Goal: Use online tool/utility: Utilize a website feature to perform a specific function

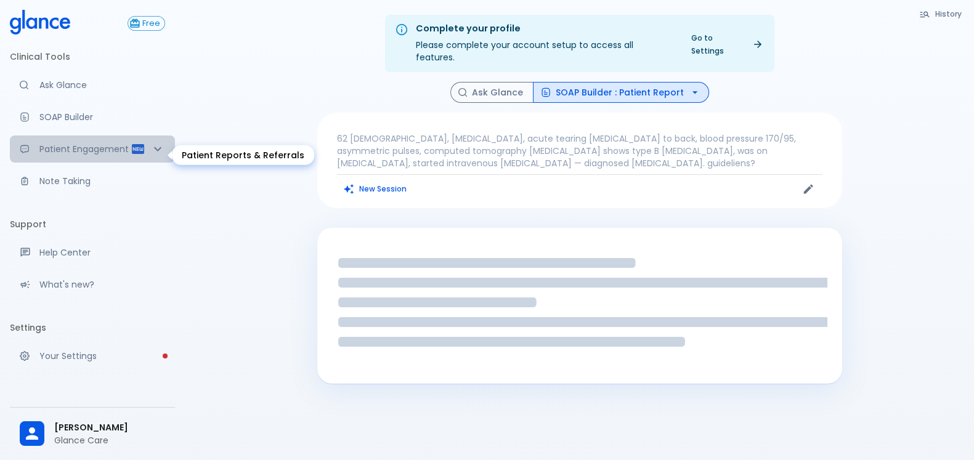
click at [132, 153] on icon "Patient Reports & Referrals" at bounding box center [138, 149] width 12 height 10
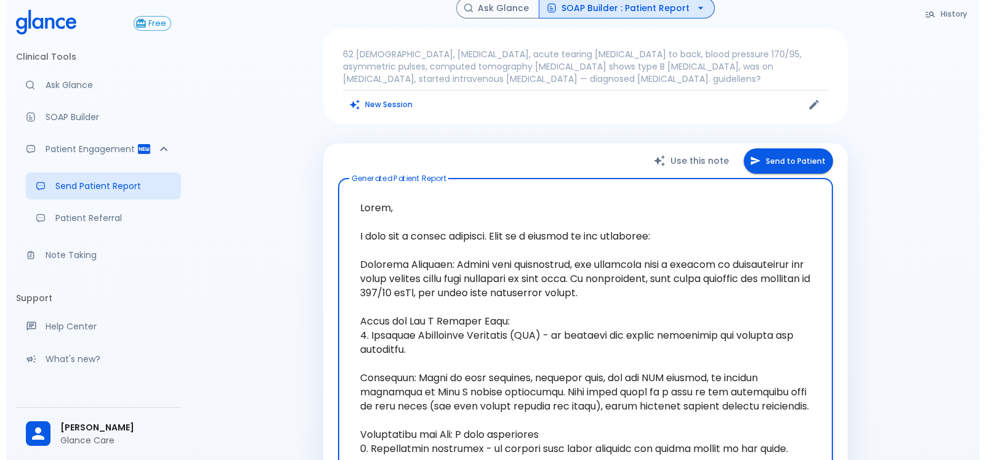
scroll to position [86, 0]
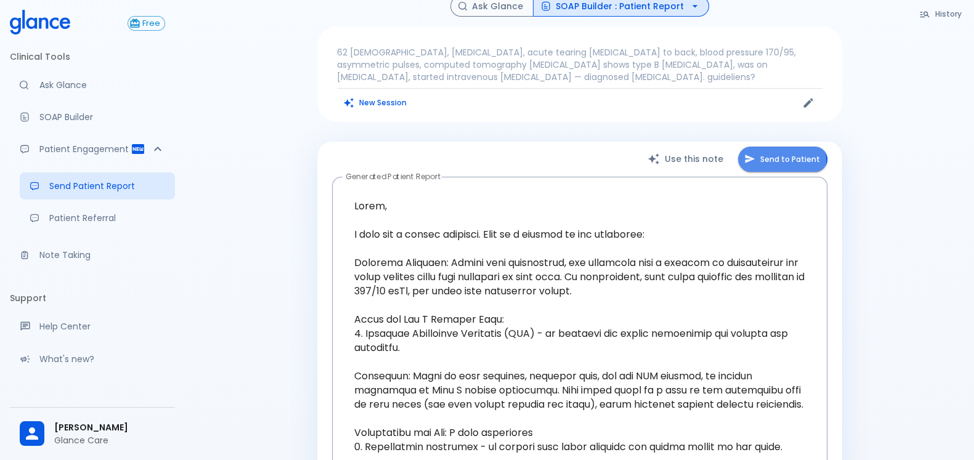
click at [770, 148] on button "Send to Patient" at bounding box center [782, 159] width 89 height 25
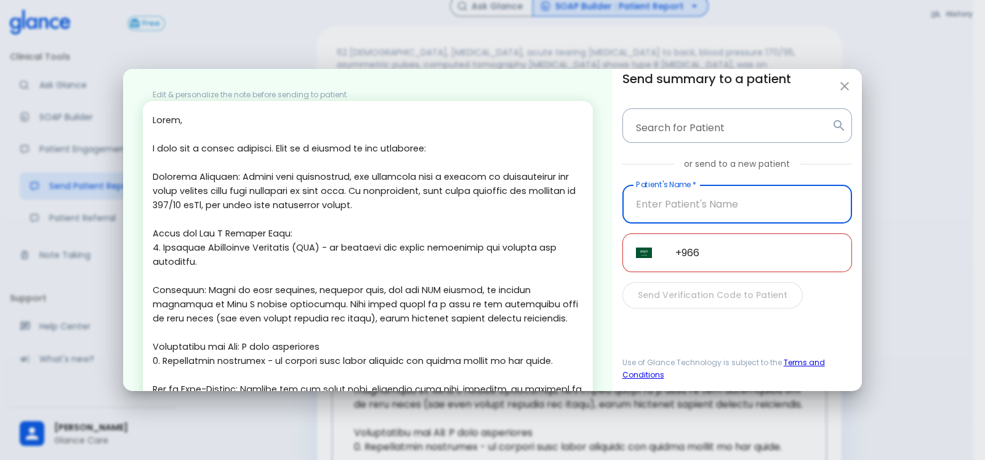
scroll to position [236, 0]
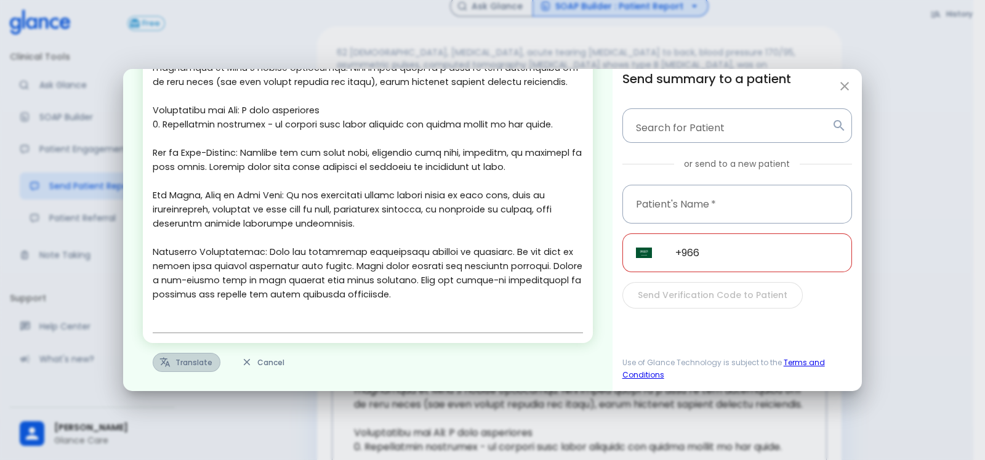
click at [174, 359] on button "Translate" at bounding box center [187, 362] width 68 height 19
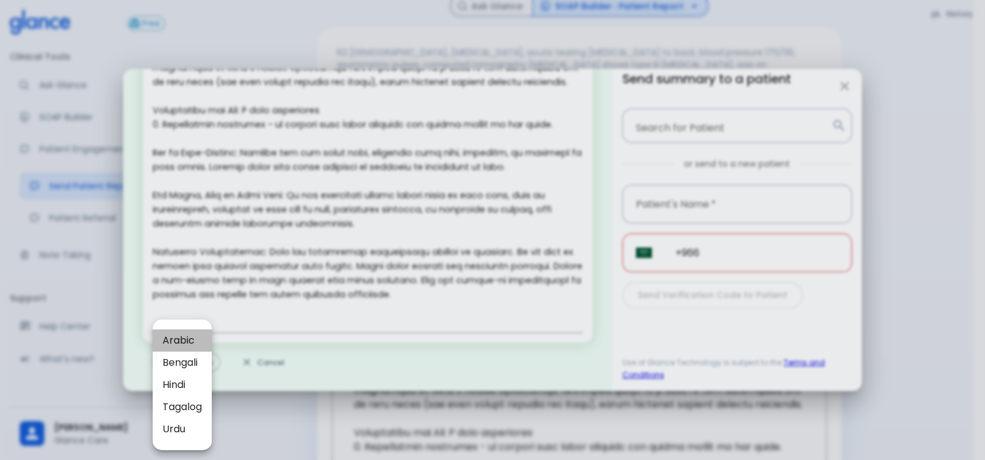
click at [209, 339] on li "Arabic" at bounding box center [182, 340] width 59 height 22
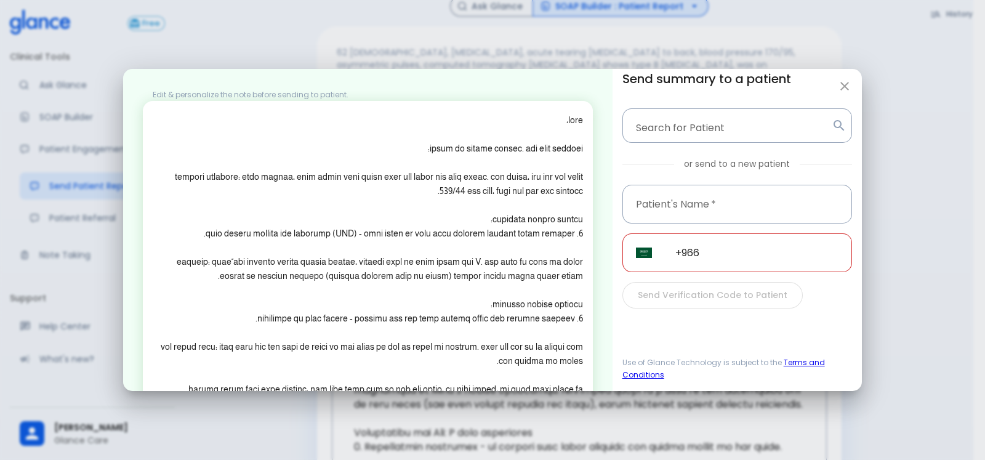
scroll to position [138, 0]
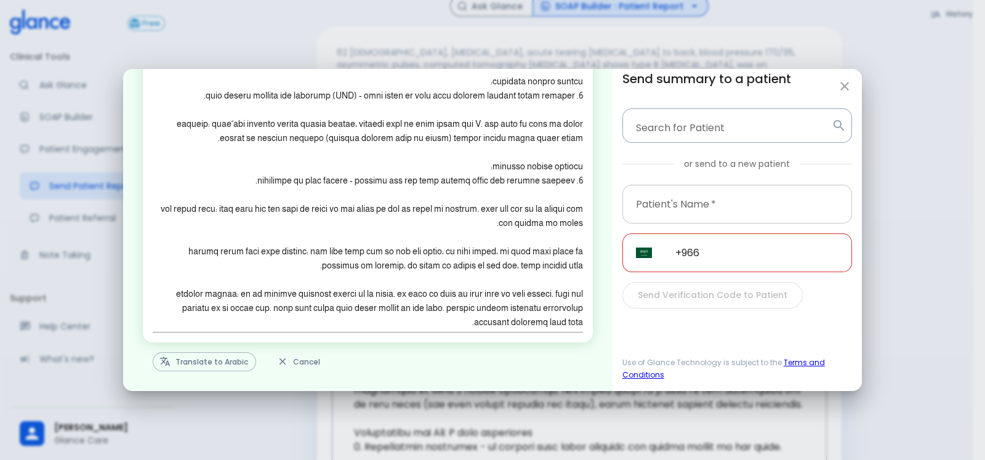
click at [745, 196] on input "Patient's Name   *" at bounding box center [738, 204] width 230 height 39
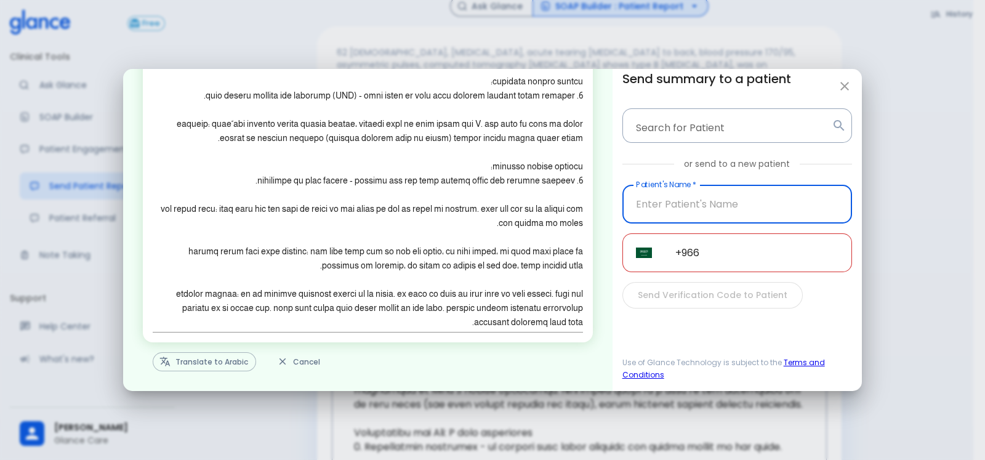
click at [673, 198] on input "Patient's Name   *" at bounding box center [738, 204] width 230 height 39
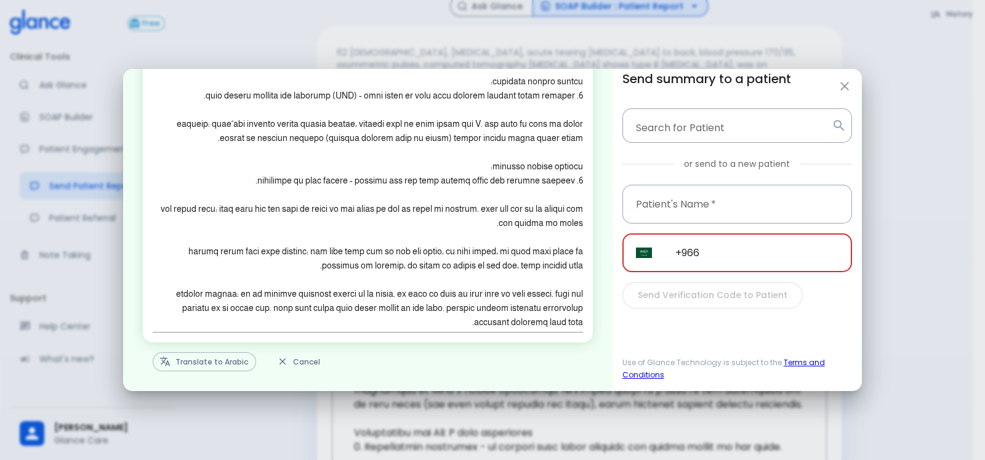
click at [770, 267] on input "+966" at bounding box center [757, 252] width 190 height 39
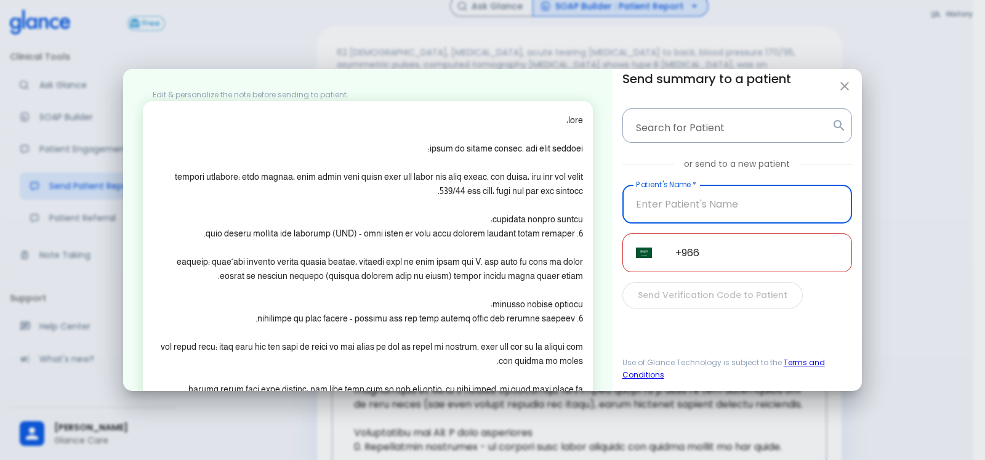
click at [823, 201] on input "Patient's Name   *" at bounding box center [738, 204] width 230 height 39
type input "kjh"
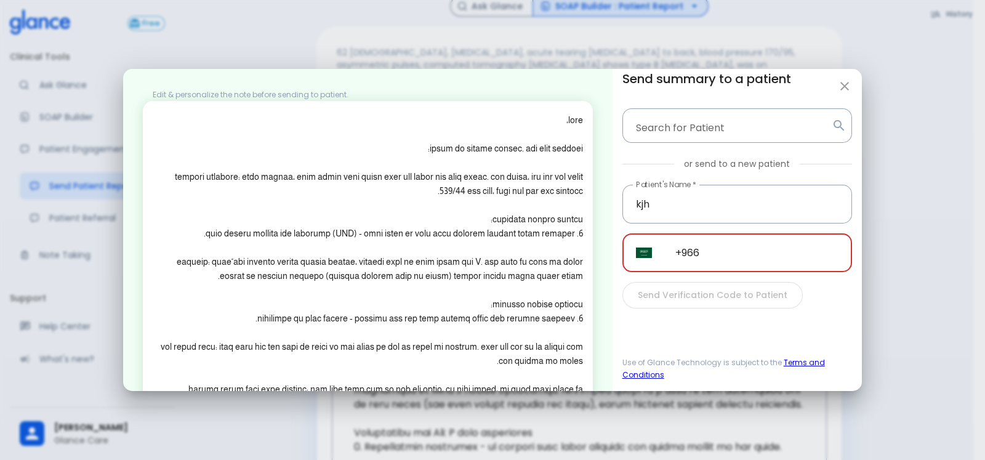
click at [761, 248] on input "+966" at bounding box center [757, 252] width 190 height 39
click at [847, 94] on button "button" at bounding box center [845, 86] width 25 height 25
type textarea "Hello, I wish you a speedy recovery. This is a summary of the encounter: Clinic…"
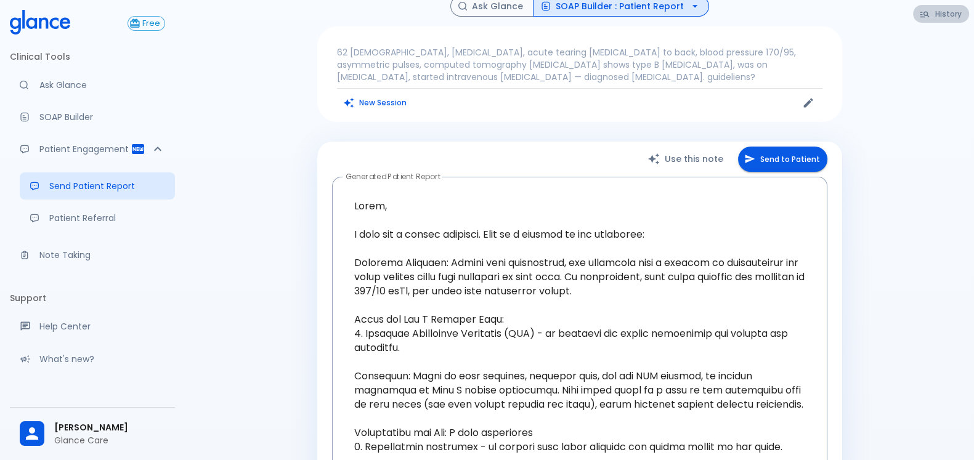
click at [954, 7] on button "History" at bounding box center [941, 14] width 56 height 18
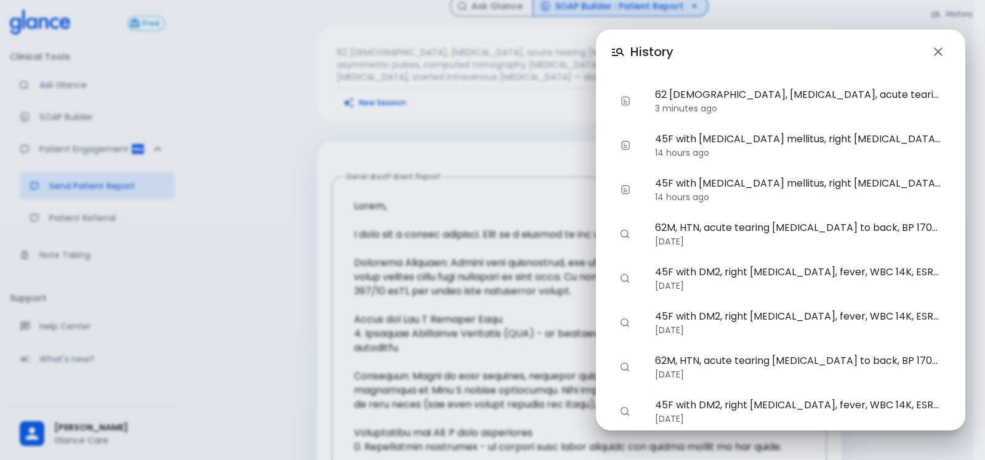
scroll to position [143, 0]
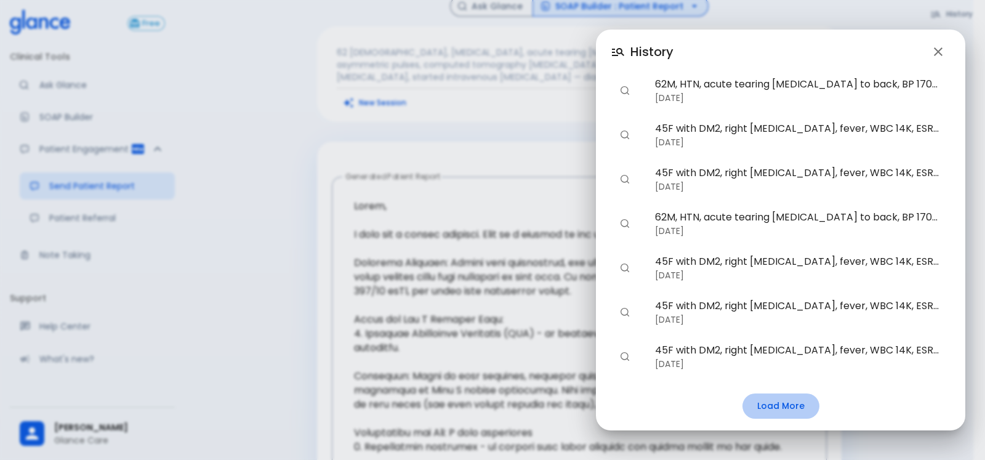
click at [789, 395] on button "Load More" at bounding box center [781, 406] width 77 height 25
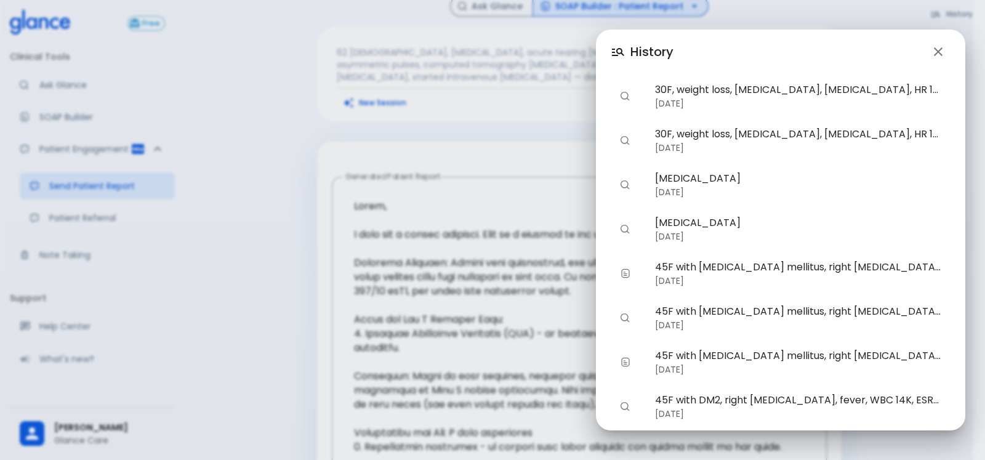
scroll to position [586, 0]
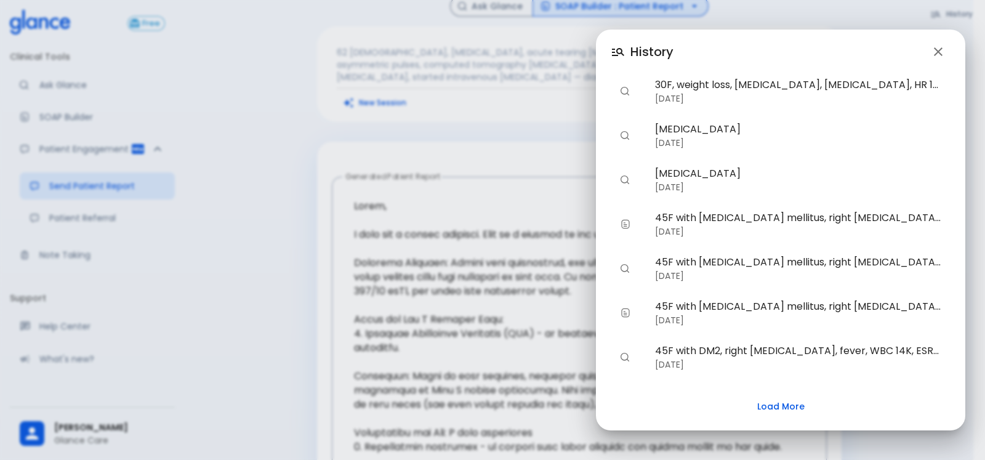
click at [342, 143] on div "History 62 [DEMOGRAPHIC_DATA], [MEDICAL_DATA], acute tearing [MEDICAL_DATA] to …" at bounding box center [492, 230] width 985 height 460
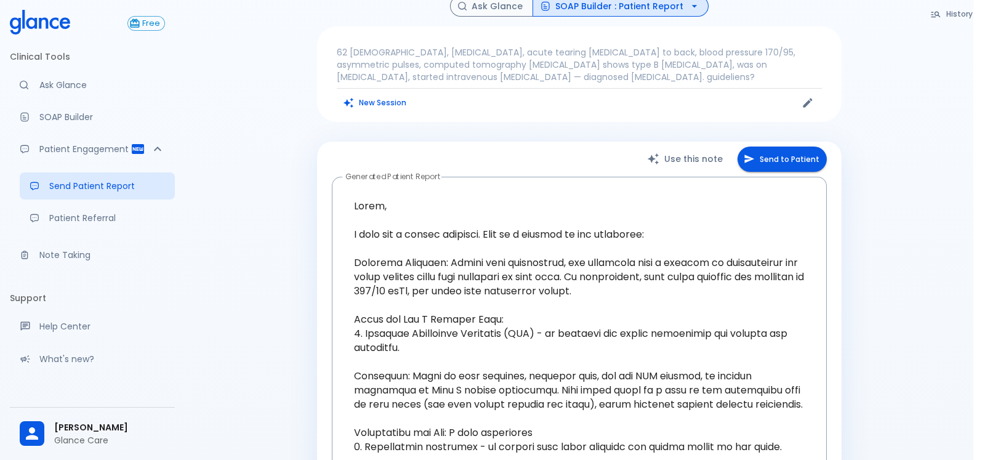
scroll to position [0, 0]
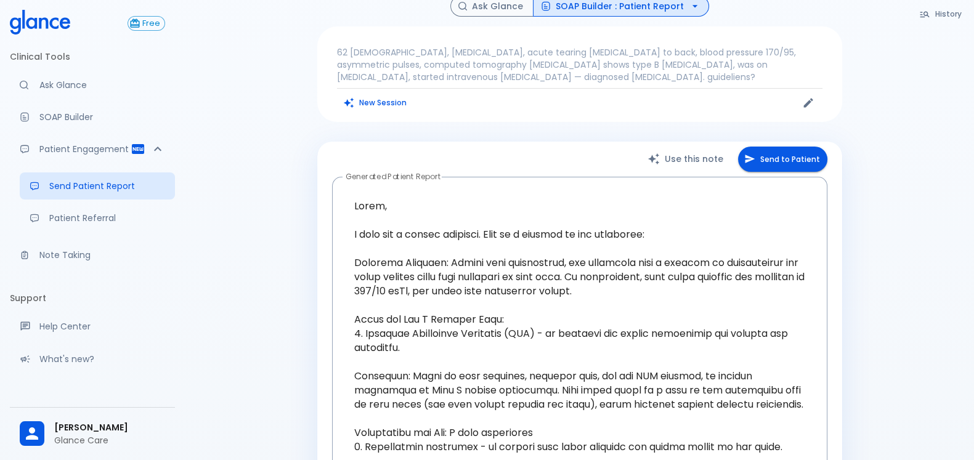
click at [959, 10] on button "History" at bounding box center [941, 14] width 56 height 18
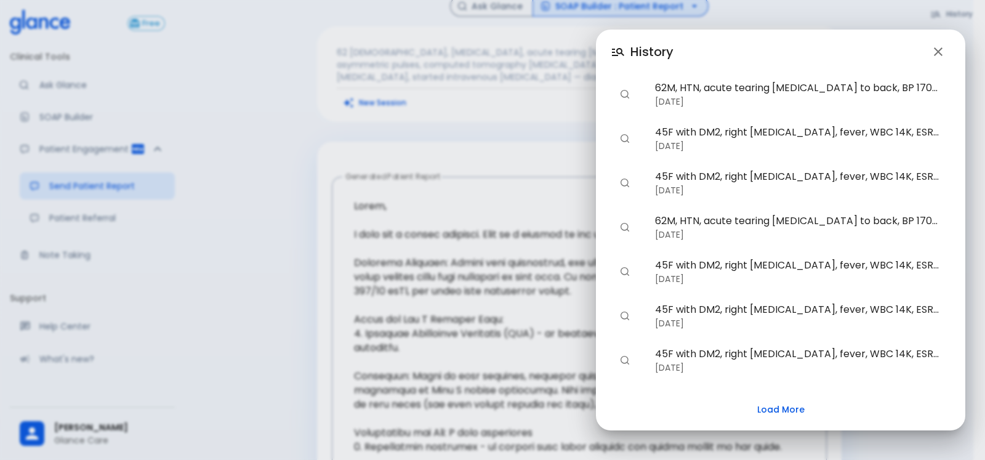
scroll to position [143, 0]
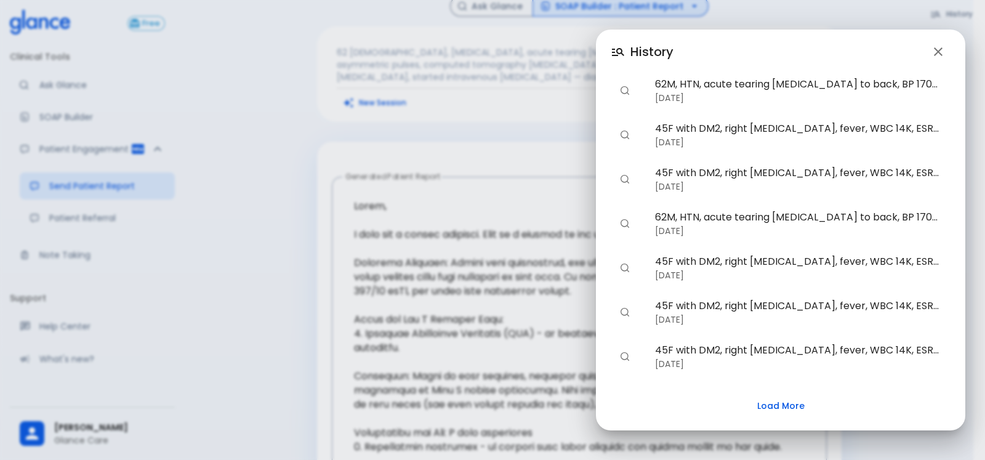
click at [499, 86] on div "History 62 [DEMOGRAPHIC_DATA], [MEDICAL_DATA], acute tearing [MEDICAL_DATA] to …" at bounding box center [492, 230] width 985 height 460
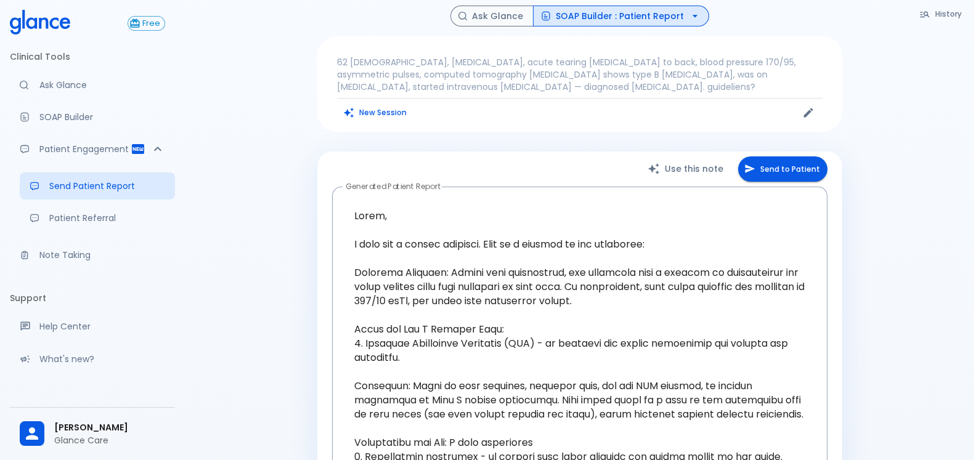
scroll to position [76, 0]
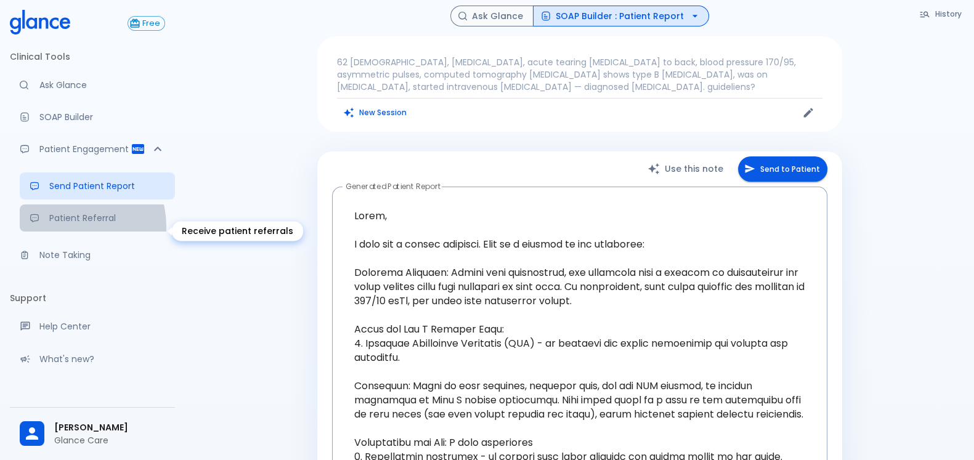
click at [73, 232] on link "Patient Referral" at bounding box center [97, 217] width 155 height 27
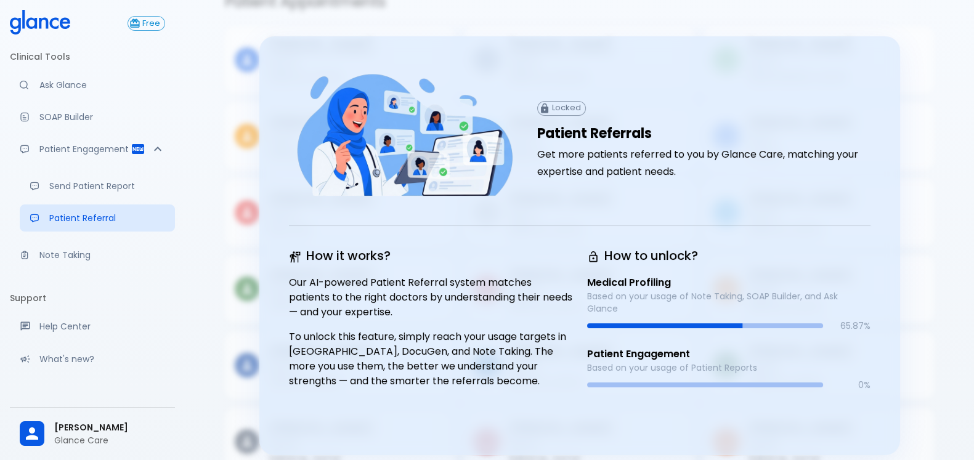
scroll to position [102, 0]
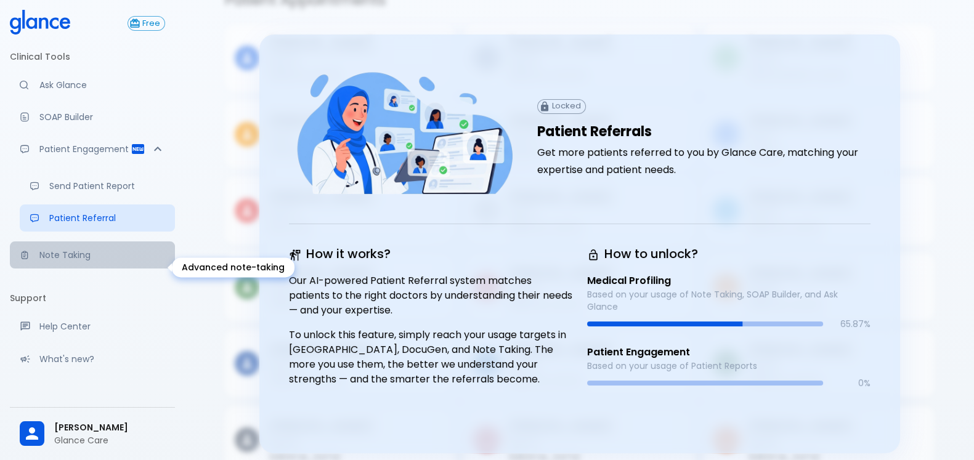
click at [99, 261] on p "Note Taking" at bounding box center [102, 255] width 126 height 12
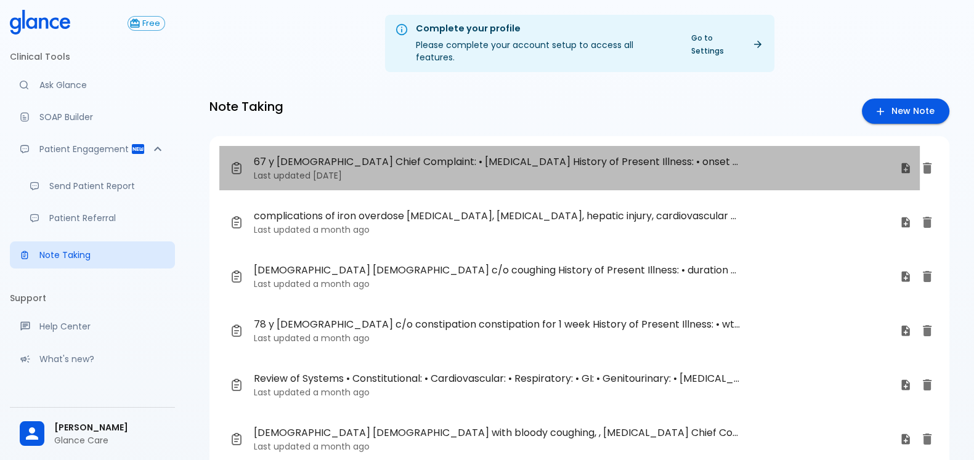
click at [737, 155] on span "67 y [DEMOGRAPHIC_DATA] Chief Complaint: • [MEDICAL_DATA] History of Present Il…" at bounding box center [497, 162] width 487 height 15
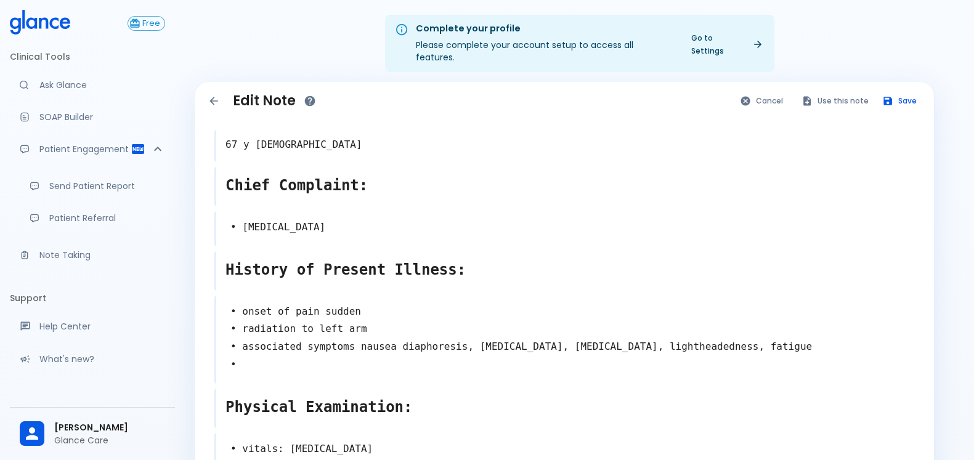
click at [321, 134] on textarea "67 y [DEMOGRAPHIC_DATA]" at bounding box center [565, 144] width 698 height 25
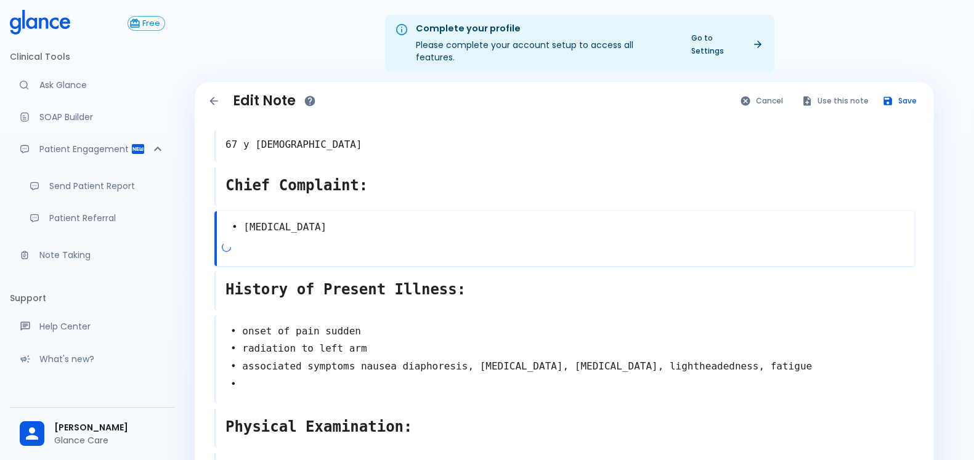
click at [397, 234] on div "• [MEDICAL_DATA] x" at bounding box center [564, 238] width 700 height 55
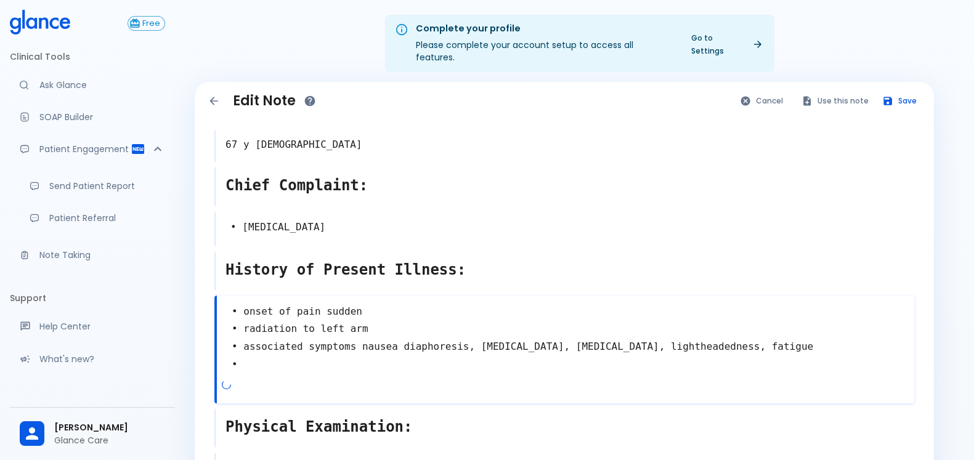
click at [307, 369] on div "• onset of pain sudden • radiation to left arm • associated symptoms nausea dia…" at bounding box center [564, 350] width 700 height 108
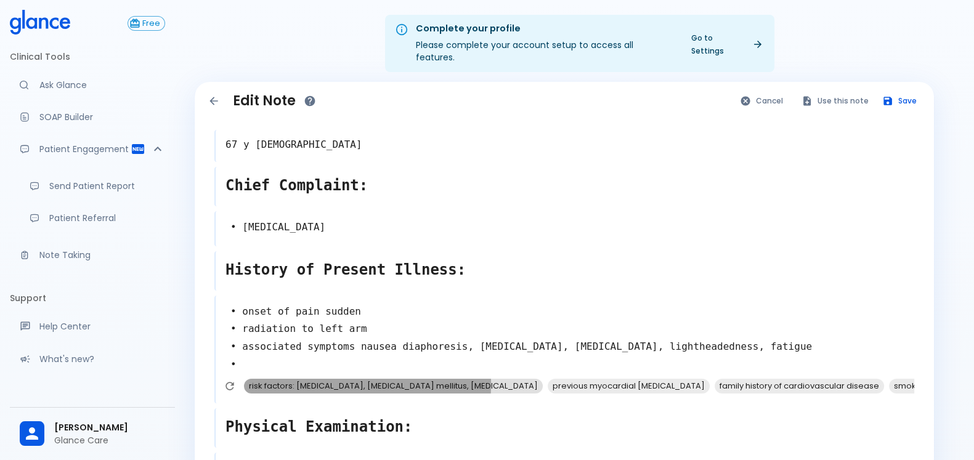
click at [259, 379] on span "risk factors: [MEDICAL_DATA], [MEDICAL_DATA] mellitus, [MEDICAL_DATA]" at bounding box center [393, 386] width 299 height 14
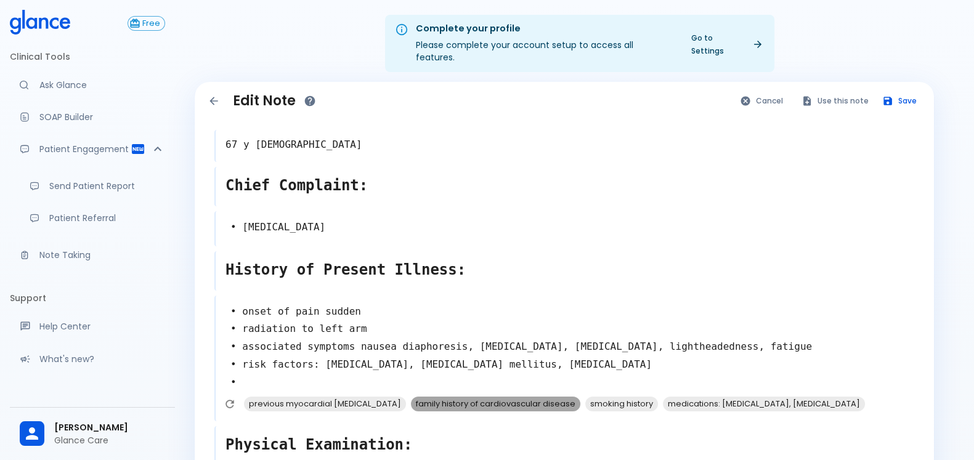
click at [431, 397] on span "family history of cardiovascular disease" at bounding box center [495, 404] width 169 height 14
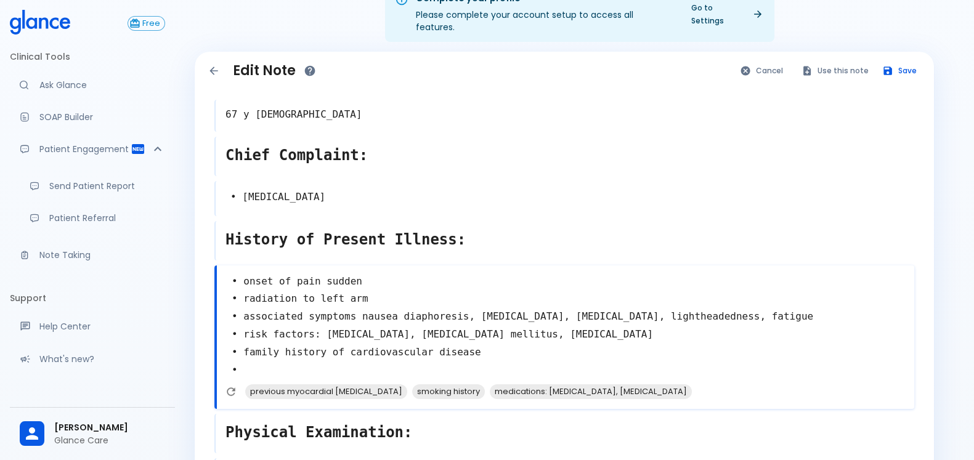
scroll to position [32, 0]
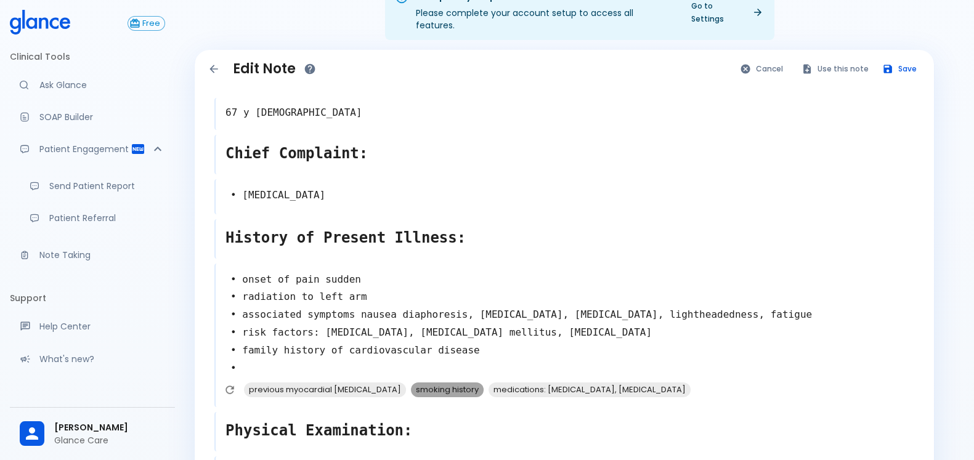
click at [411, 382] on span "smoking history" at bounding box center [447, 389] width 73 height 14
type textarea "• onset of pain sudden • radiation to left arm • associated symptoms nausea dia…"
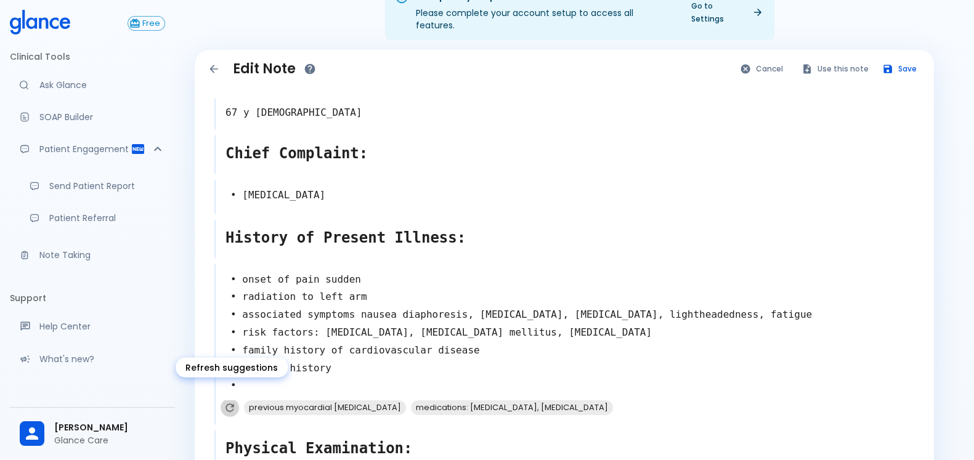
click at [225, 402] on icon "Refresh suggestions" at bounding box center [230, 408] width 12 height 12
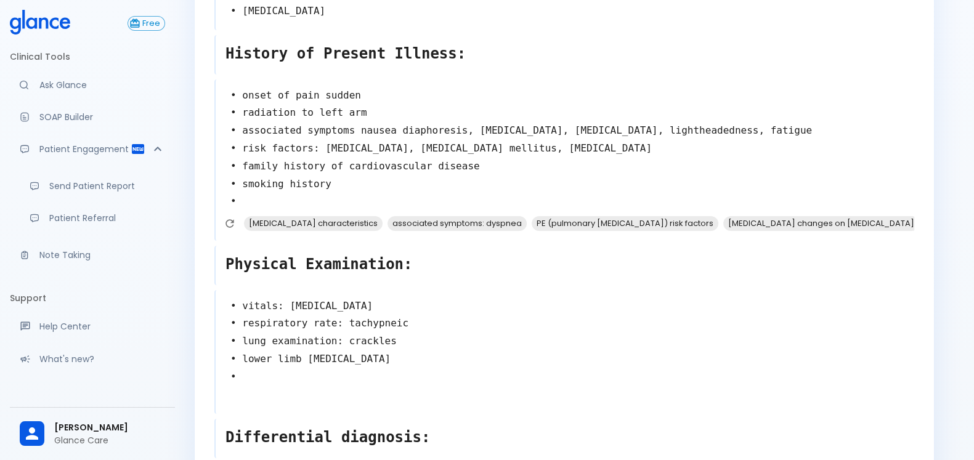
scroll to position [219, 0]
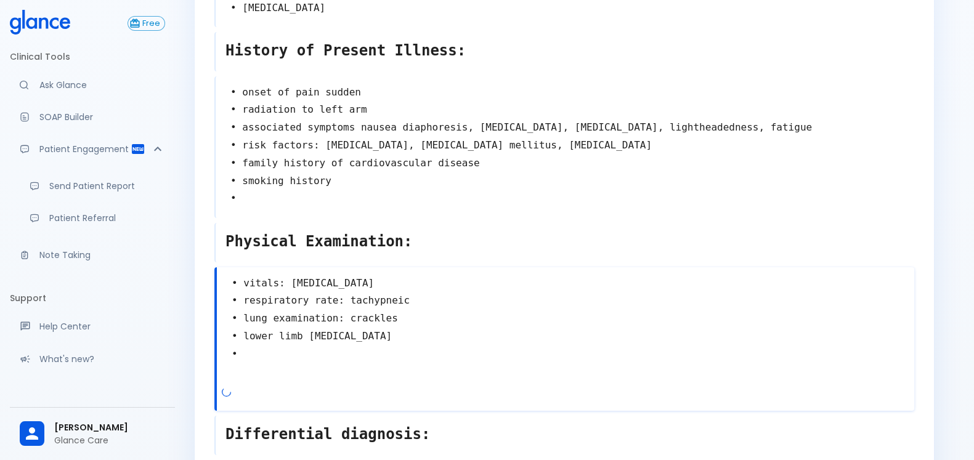
click at [289, 361] on textarea "• vitals: [MEDICAL_DATA] • respiratory rate: tachypneic • lung examination: cra…" at bounding box center [565, 328] width 697 height 116
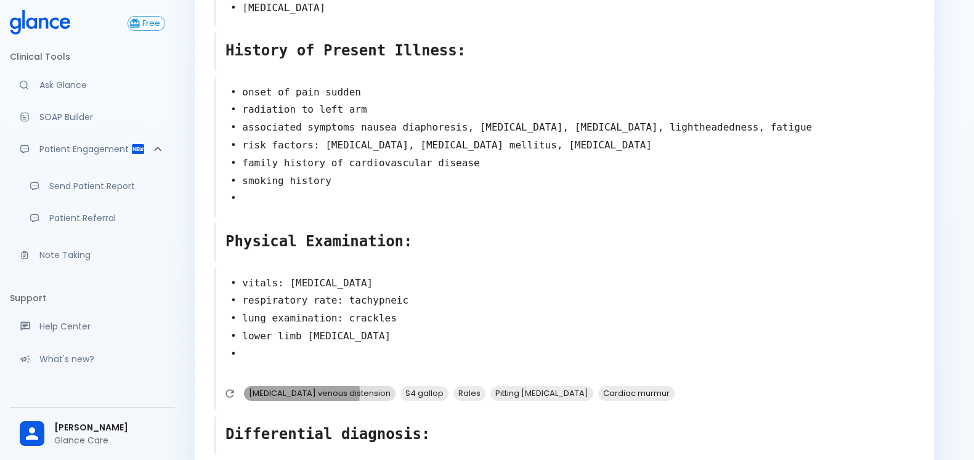
click at [288, 386] on span "[MEDICAL_DATA] venous distension" at bounding box center [319, 393] width 151 height 14
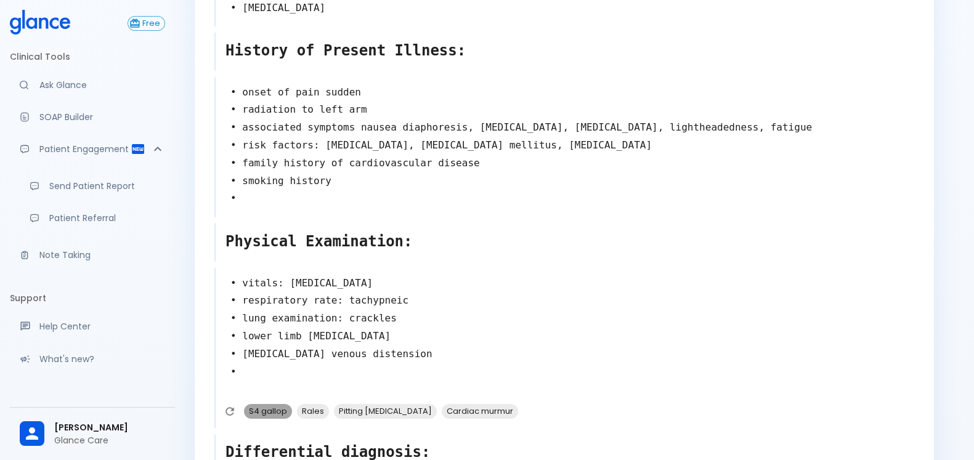
click at [275, 404] on span "S4 gallop" at bounding box center [268, 411] width 48 height 14
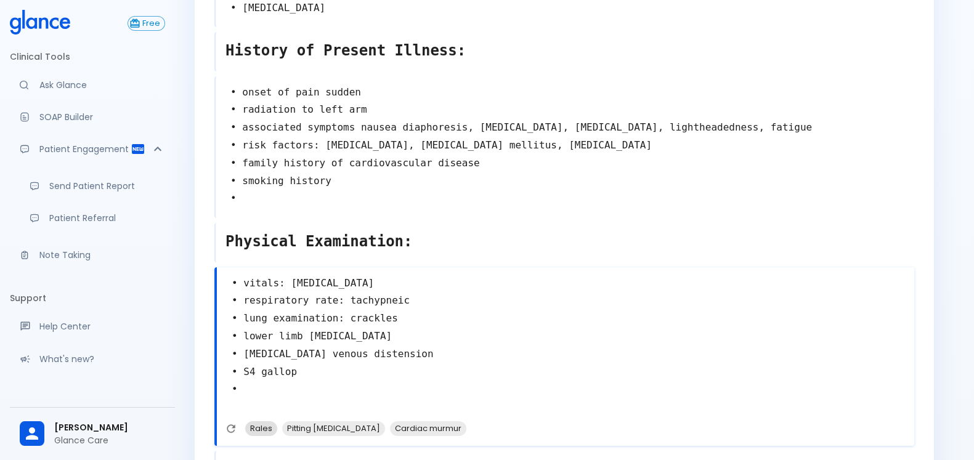
scroll to position [224, 0]
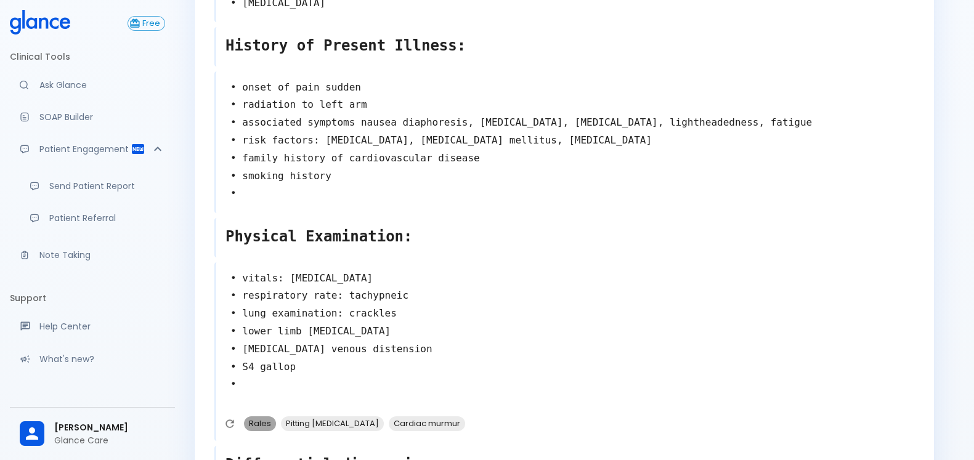
click at [259, 416] on span "Rales" at bounding box center [260, 423] width 32 height 14
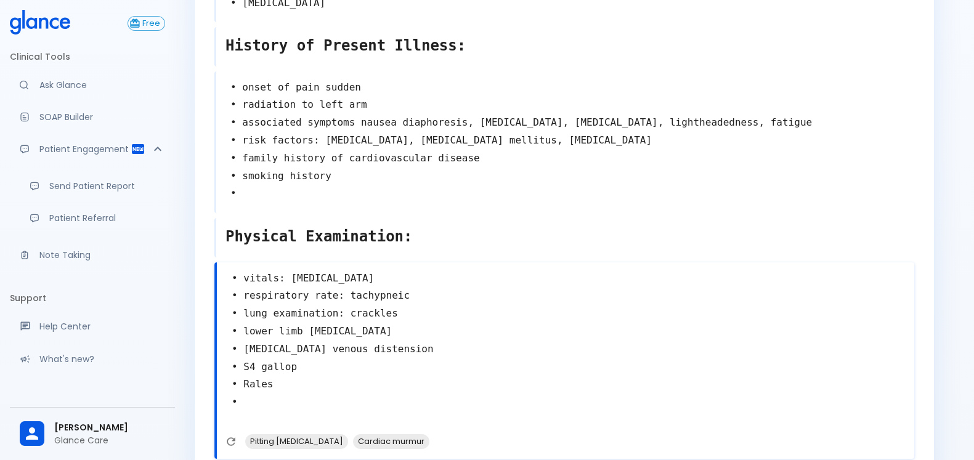
scroll to position [260, 0]
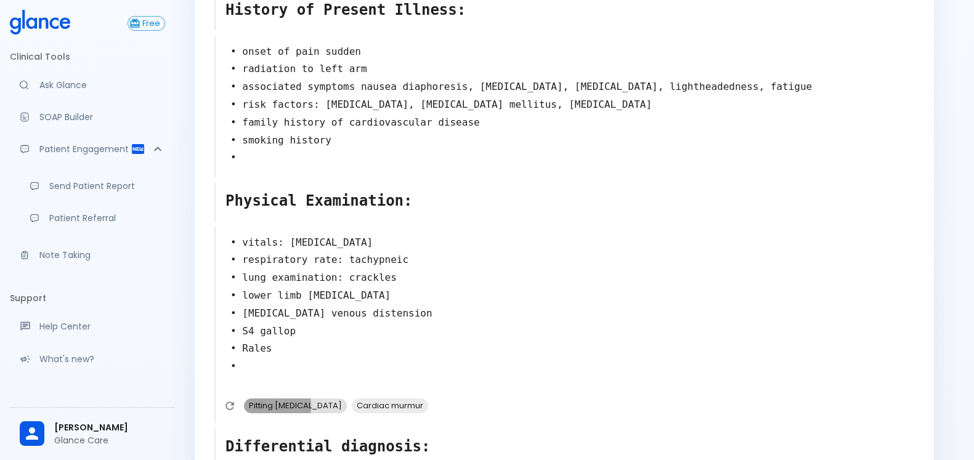
click at [257, 398] on span "Pitting [MEDICAL_DATA]" at bounding box center [295, 405] width 103 height 14
type textarea "• vitals: [MEDICAL_DATA] • respiratory rate: tachypneic • lung examination: cra…"
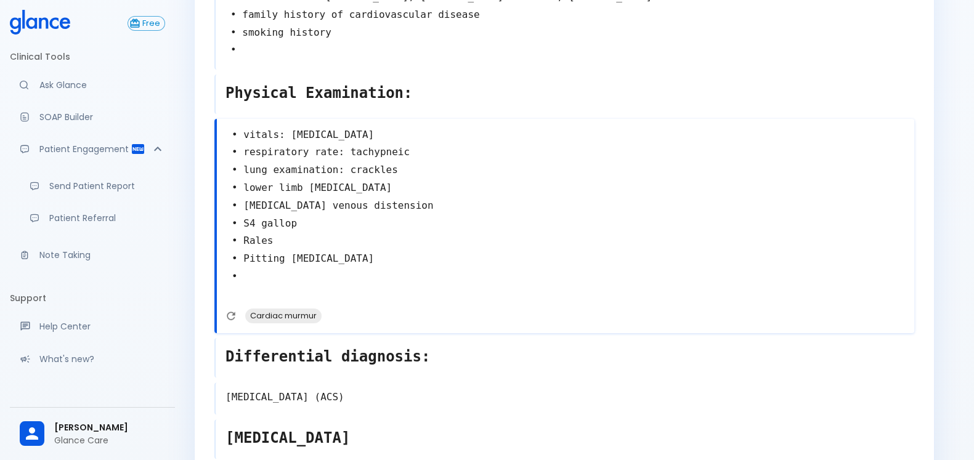
scroll to position [434, 0]
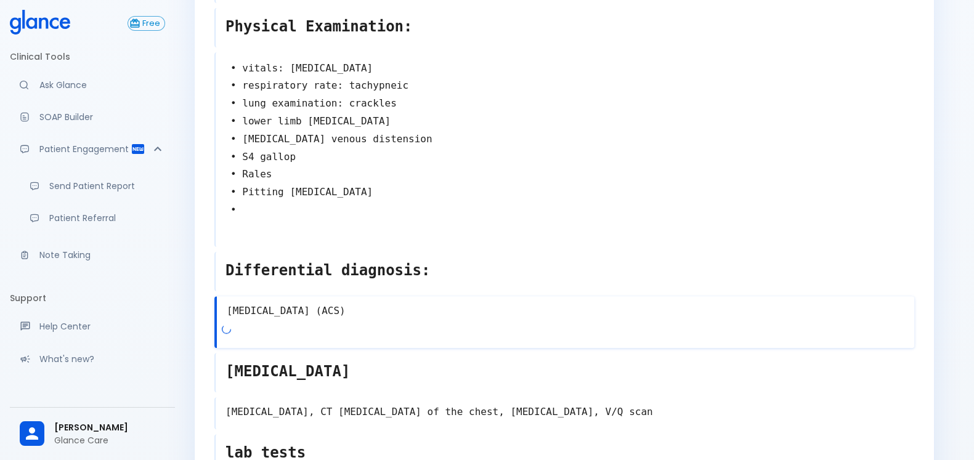
click at [419, 316] on div "[MEDICAL_DATA] (ACS) x" at bounding box center [564, 322] width 700 height 52
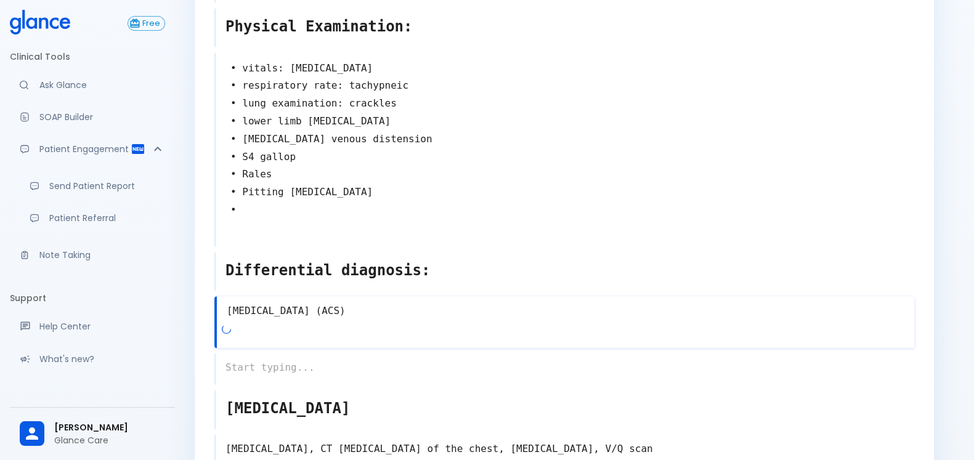
click at [420, 299] on textarea "[MEDICAL_DATA] (ACS)" at bounding box center [565, 311] width 697 height 25
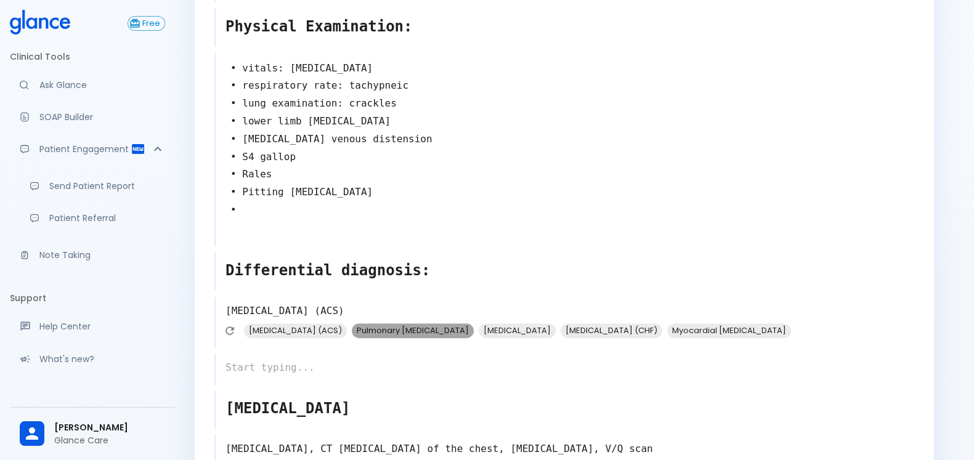
click at [455, 323] on span "Pulmonary [MEDICAL_DATA]" at bounding box center [413, 330] width 122 height 14
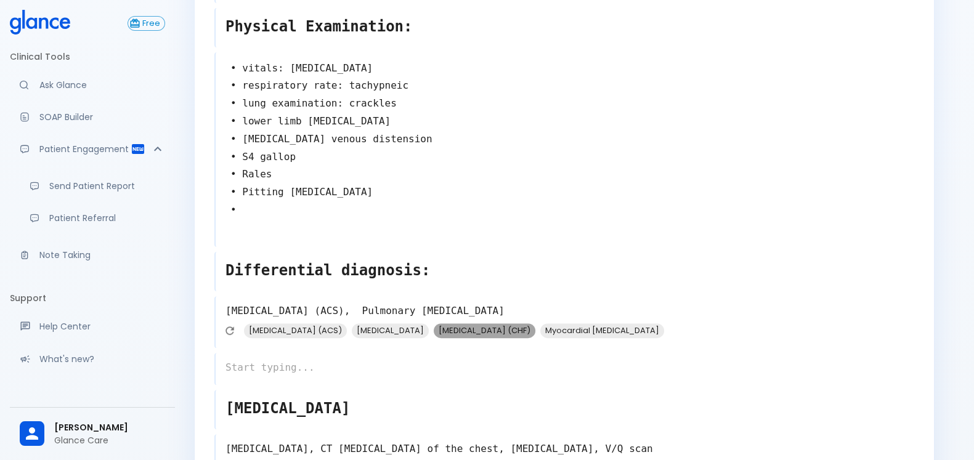
click at [533, 323] on span "[MEDICAL_DATA] (CHF)" at bounding box center [485, 330] width 102 height 14
type textarea "[MEDICAL_DATA] (ACS), Pulmonary [MEDICAL_DATA], [MEDICAL_DATA] (CHF)"
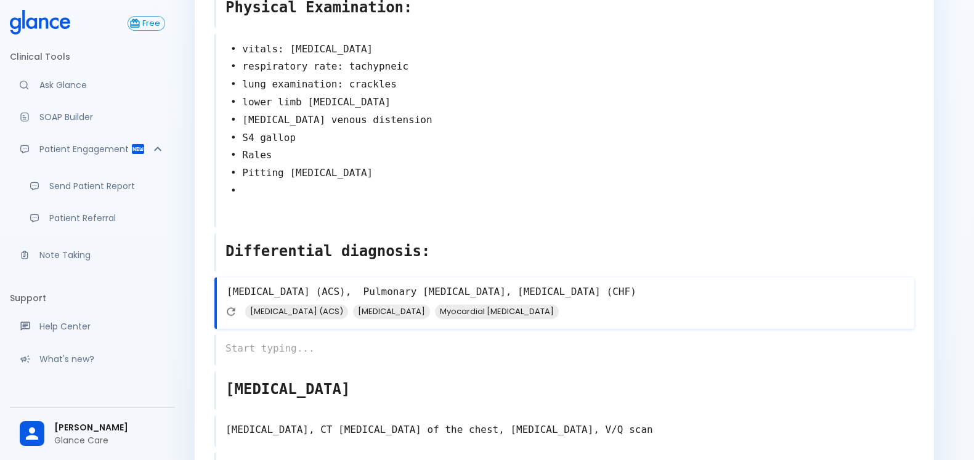
scroll to position [454, 0]
click at [237, 302] on button "Refresh suggestions" at bounding box center [229, 311] width 18 height 18
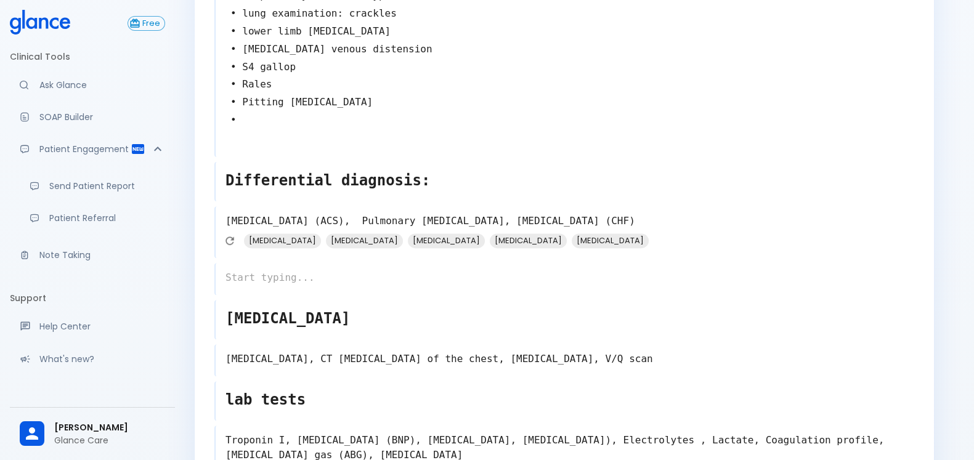
scroll to position [526, 0]
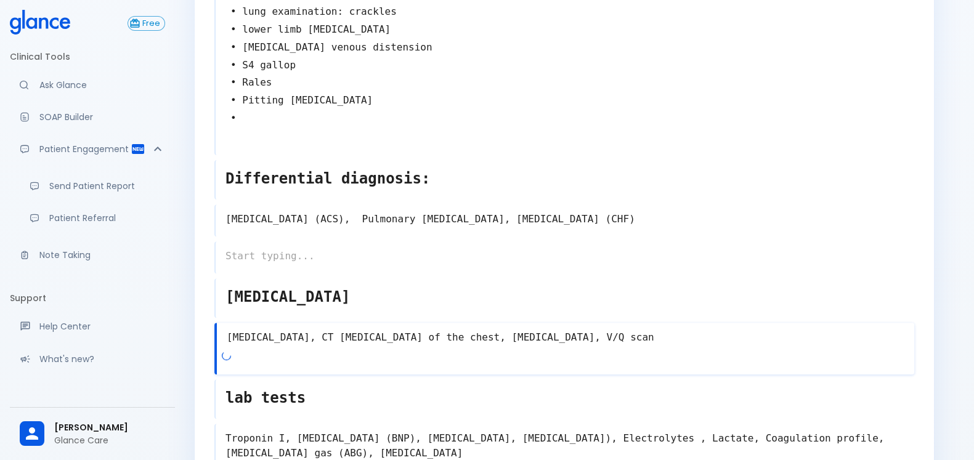
click at [360, 343] on div "[MEDICAL_DATA], CT [MEDICAL_DATA] of the chest, [MEDICAL_DATA], V/Q scan x" at bounding box center [564, 349] width 700 height 52
click at [661, 325] on textarea "[MEDICAL_DATA], CT [MEDICAL_DATA] of the chest, [MEDICAL_DATA], V/Q scan" at bounding box center [565, 337] width 697 height 25
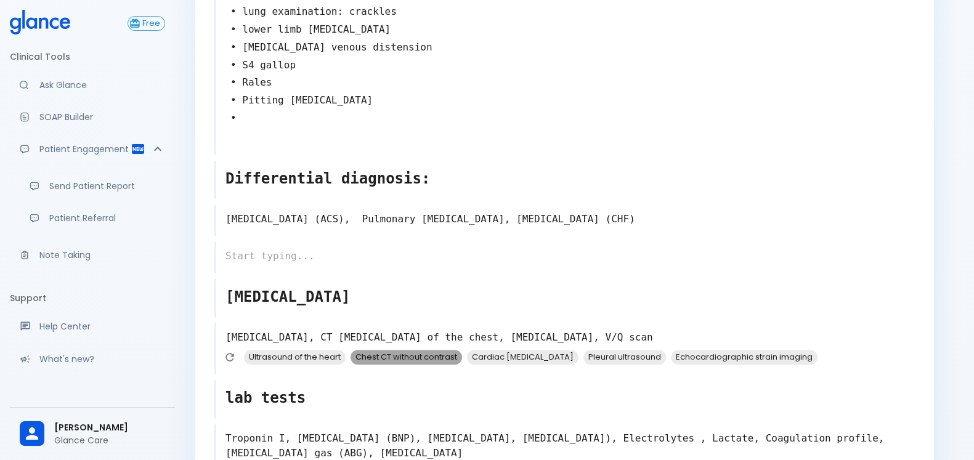
click at [437, 350] on span "Chest CT without contrast" at bounding box center [405, 357] width 111 height 14
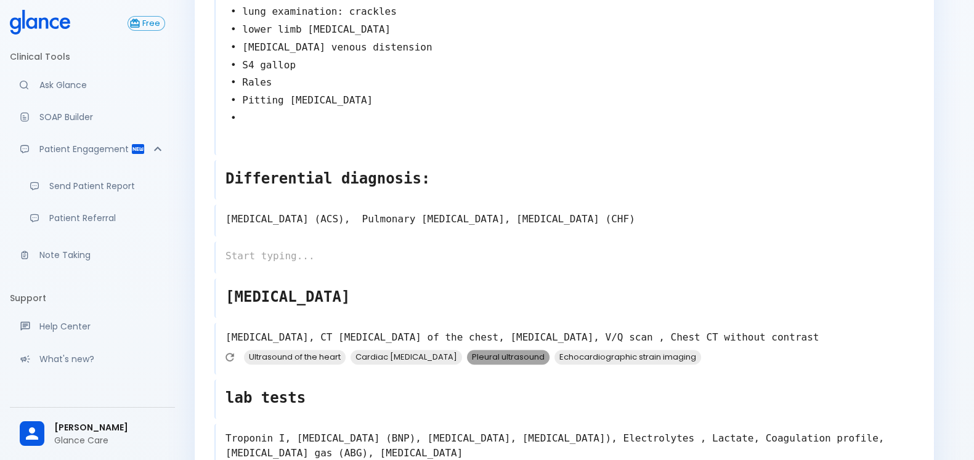
click at [467, 350] on span "Pleural ultrasound" at bounding box center [508, 357] width 83 height 14
type textarea "[MEDICAL_DATA], CT [MEDICAL_DATA] of the chest, [MEDICAL_DATA], V/Q scan , Ches…"
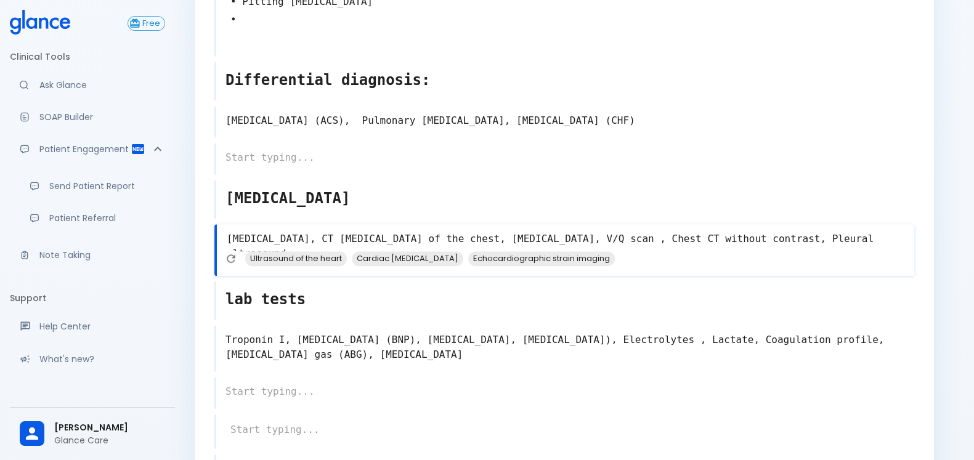
scroll to position [626, 0]
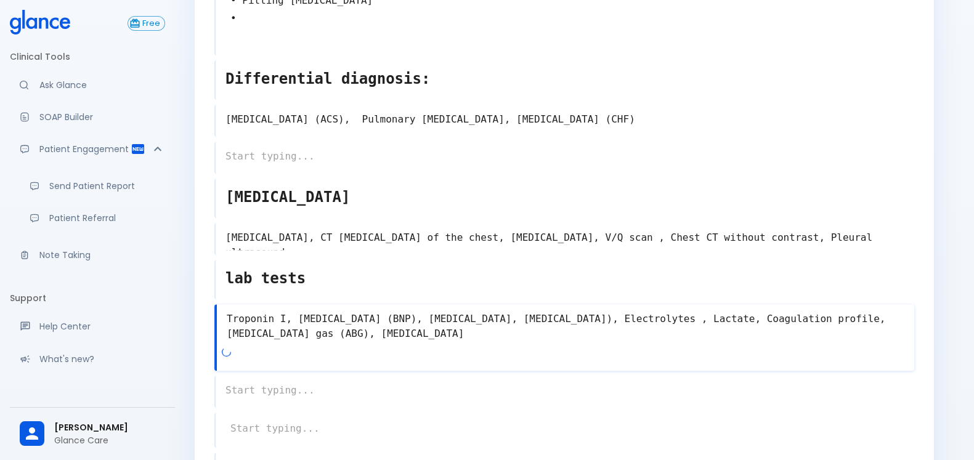
click at [299, 323] on textarea "Troponin I, [MEDICAL_DATA] (BNP), [MEDICAL_DATA], [MEDICAL_DATA]), Electrolytes…" at bounding box center [565, 326] width 697 height 39
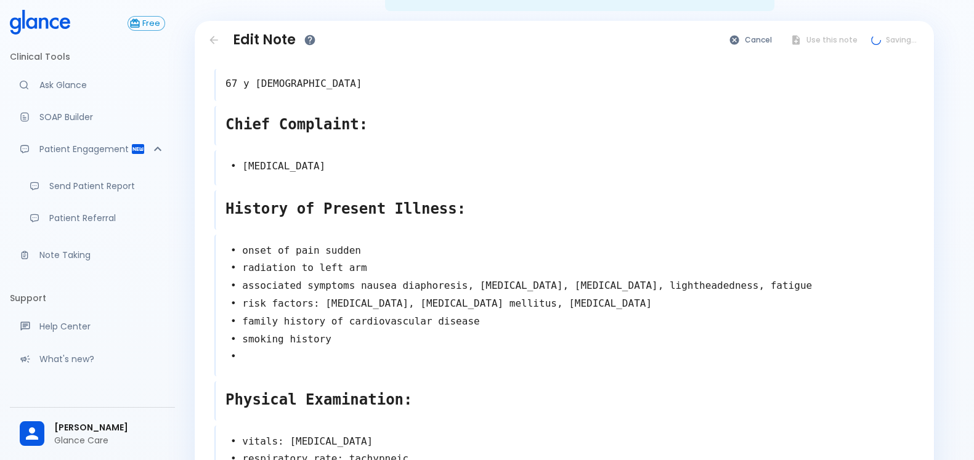
scroll to position [0, 0]
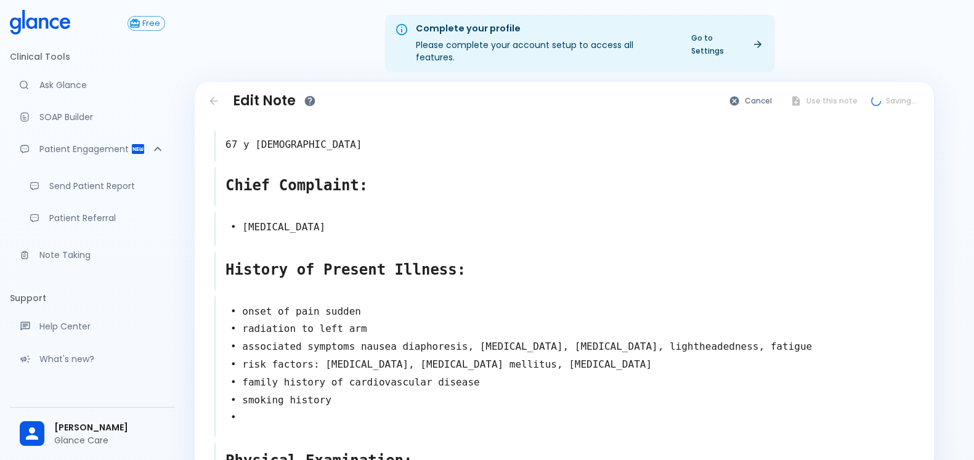
click at [831, 92] on div "Cancel Use this note Saving..." at bounding box center [822, 101] width 201 height 18
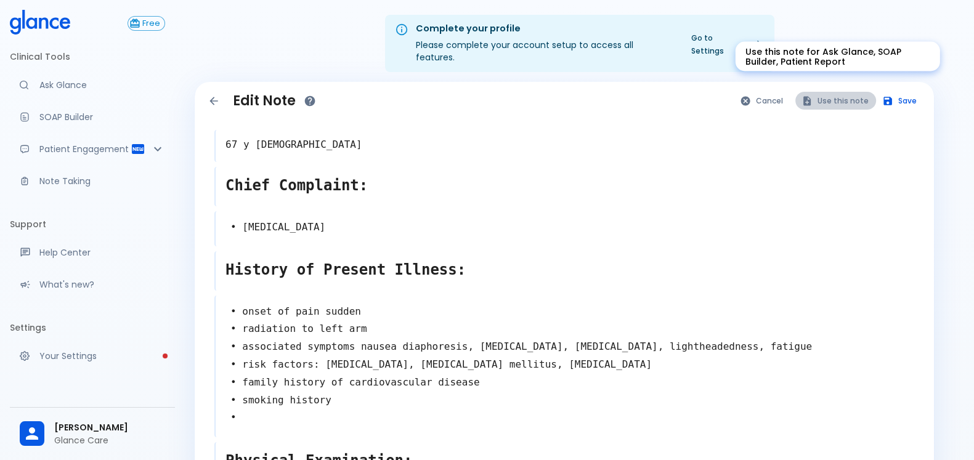
click at [860, 92] on button "Use this note" at bounding box center [835, 101] width 81 height 18
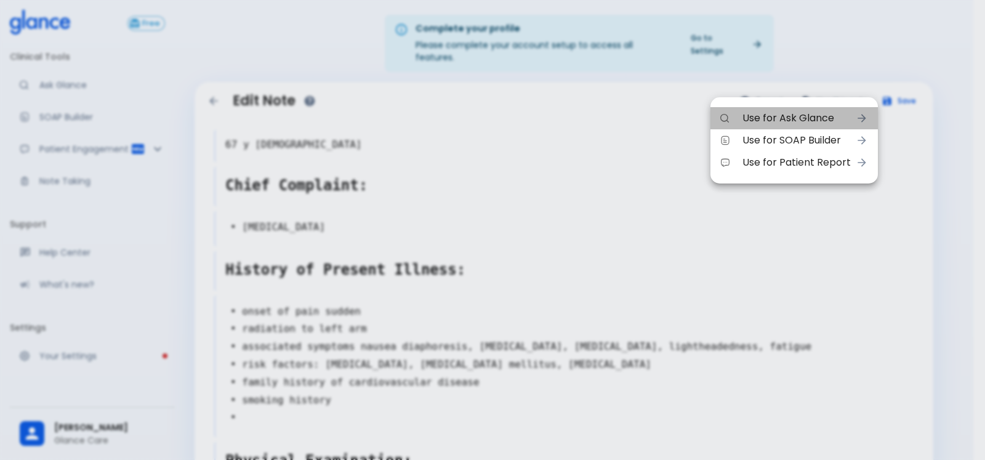
click at [807, 118] on span "Use for Ask Glance" at bounding box center [797, 118] width 108 height 15
